Goal: Ask a question

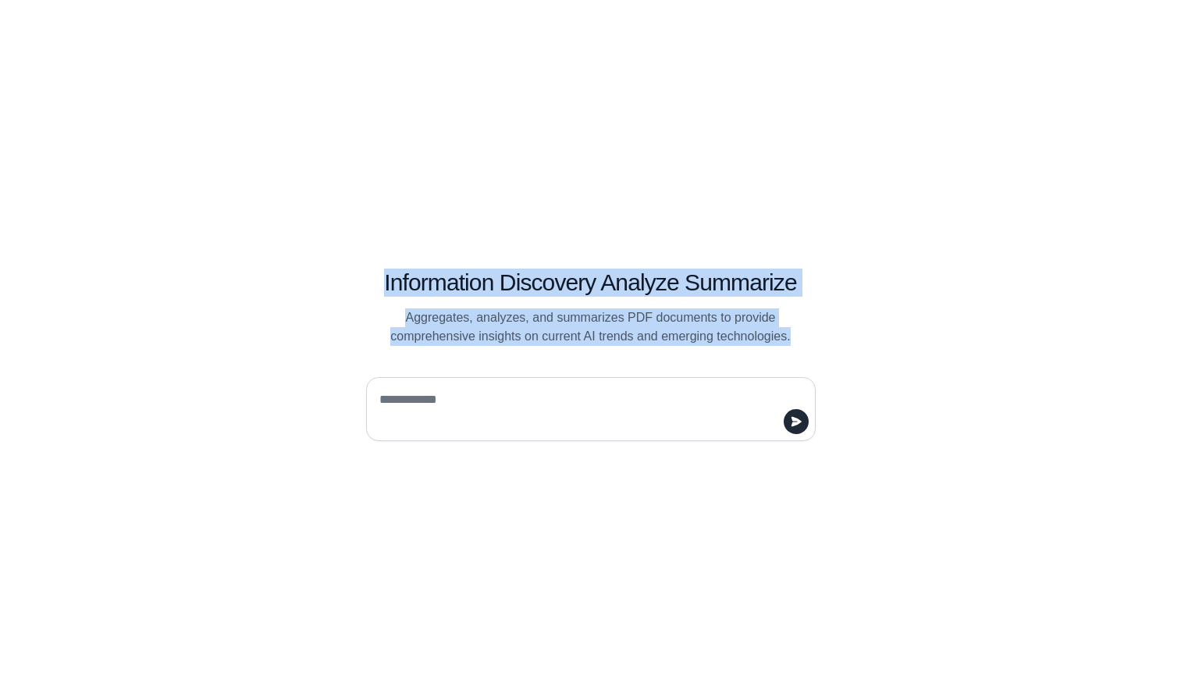
drag, startPoint x: 397, startPoint y: 286, endPoint x: 774, endPoint y: 350, distance: 381.6
click at [774, 350] on div "Information Discovery Analyze Summarize Aggregates, analyzes, and summarizes PD…" at bounding box center [590, 337] width 599 height 208
click at [745, 334] on p "Aggregates, analyzes, and summarizes PDF documents to provide comprehensive ins…" at bounding box center [591, 326] width 450 height 37
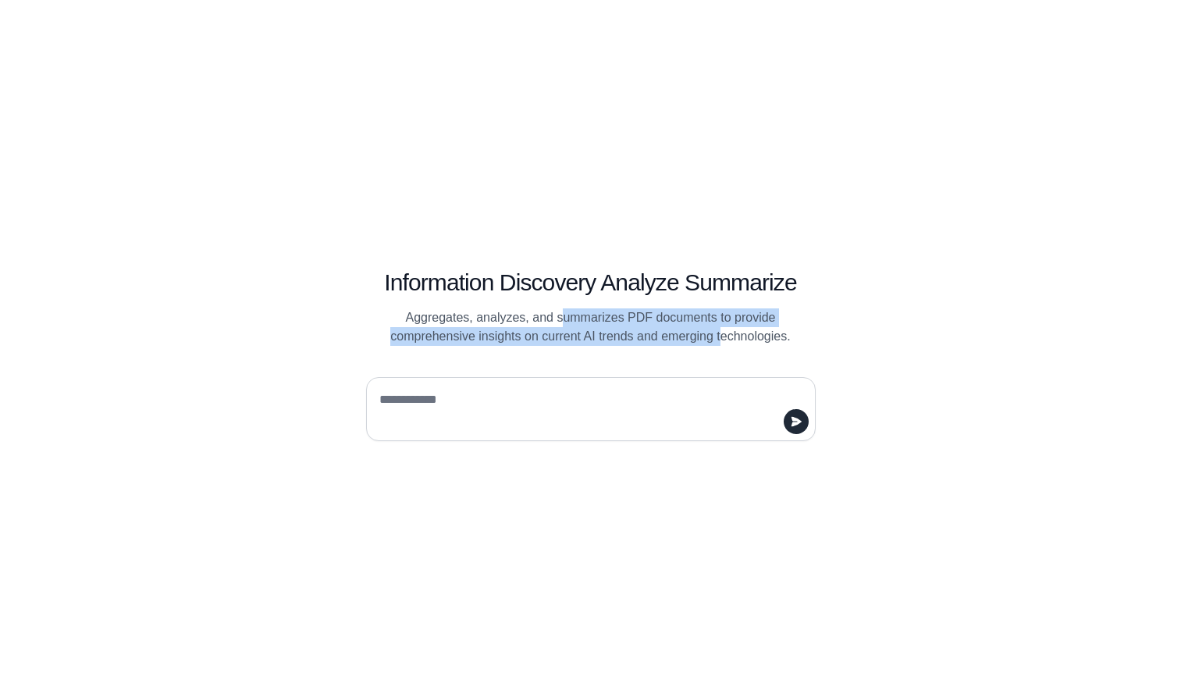
drag, startPoint x: 560, startPoint y: 311, endPoint x: 762, endPoint y: 333, distance: 202.6
click at [751, 332] on p "Aggregates, analyzes, and summarizes PDF documents to provide comprehensive ins…" at bounding box center [591, 326] width 450 height 37
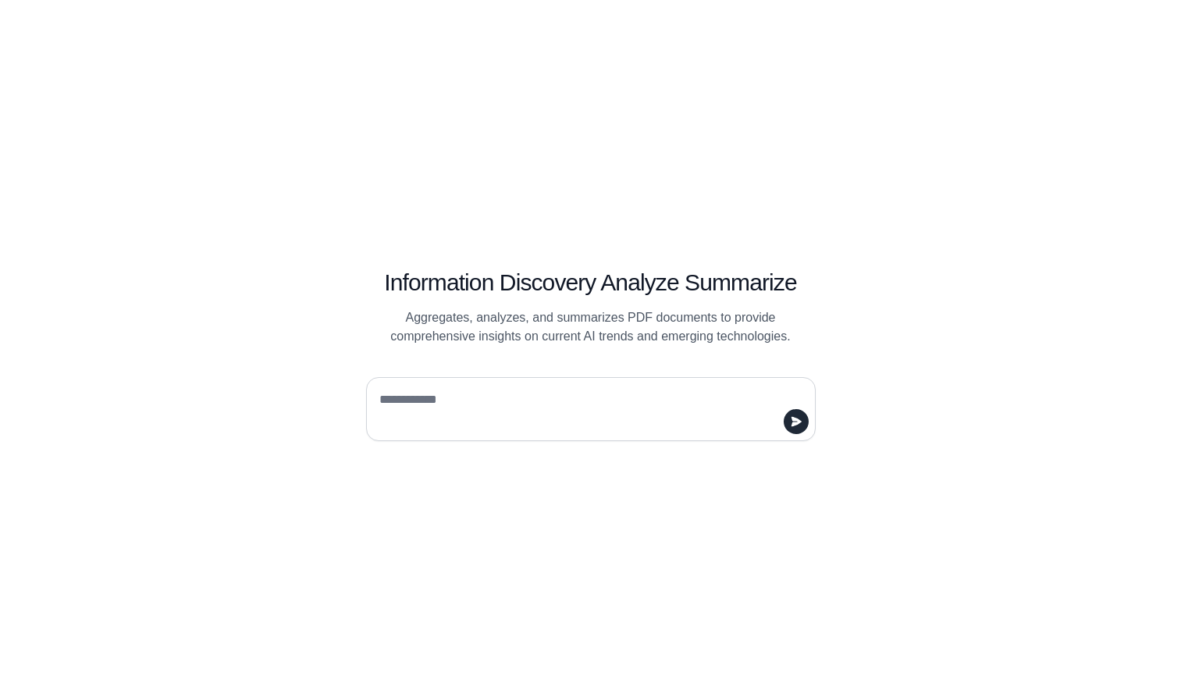
click at [791, 332] on p "Aggregates, analyzes, and summarizes PDF documents to provide comprehensive ins…" at bounding box center [591, 326] width 450 height 37
click at [732, 400] on textarea at bounding box center [586, 409] width 420 height 44
click at [578, 326] on p "Aggregates, analyzes, and summarizes PDF documents to provide comprehensive ins…" at bounding box center [591, 326] width 450 height 37
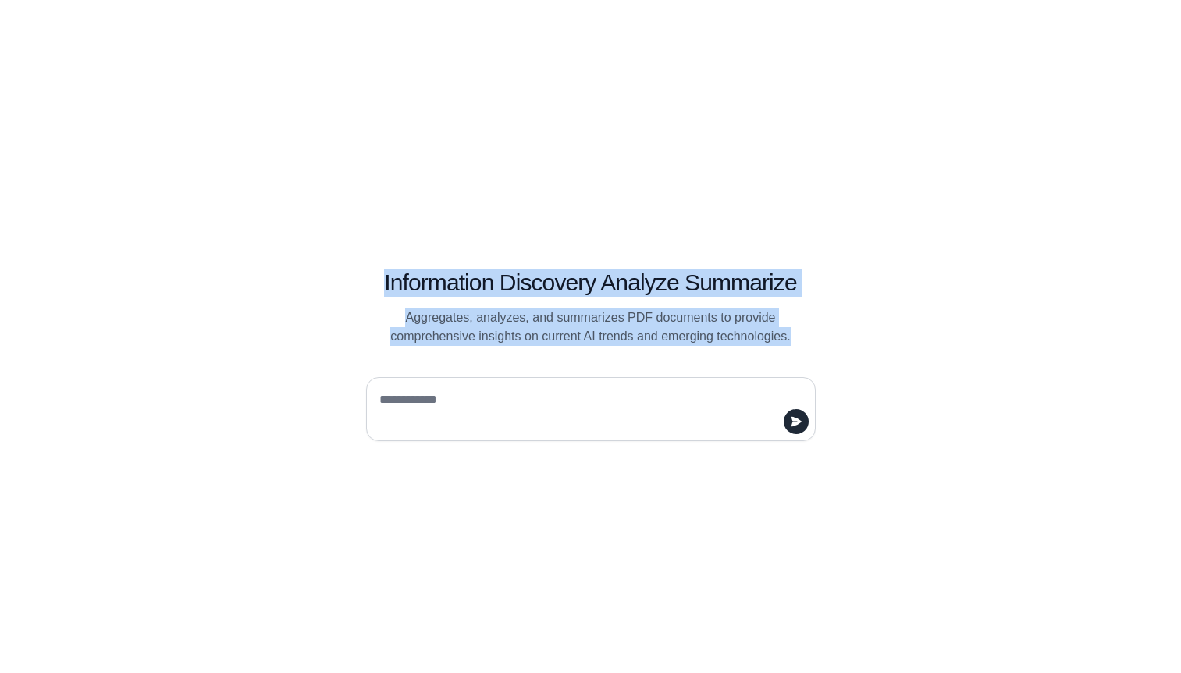
drag, startPoint x: 337, startPoint y: 272, endPoint x: 823, endPoint y: 341, distance: 490.4
click at [823, 341] on div "Information Discovery Analyze Summarize Aggregates, analyzes, and summarizes PD…" at bounding box center [591, 289] width 525 height 113
copy div "Information Discovery Analyze Summarize Aggregates, analyzes, and summarizes PD…"
click at [686, 303] on div "Information Discovery Analyze Summarize Aggregates, analyzes, and summarizes PD…" at bounding box center [591, 289] width 525 height 113
